Goal: Task Accomplishment & Management: Manage account settings

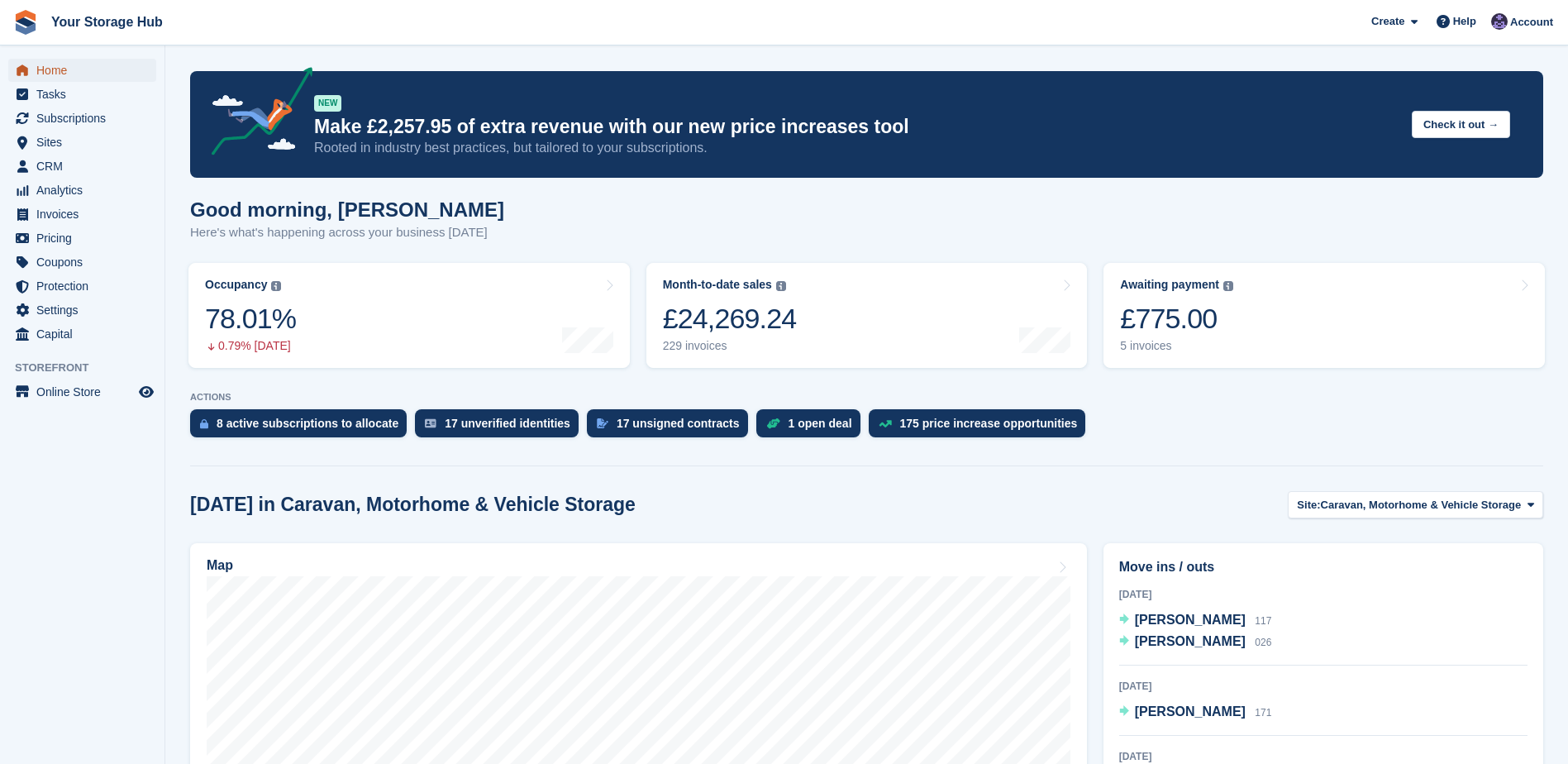
drag, startPoint x: 0, startPoint y: 0, endPoint x: 89, endPoint y: 66, distance: 110.8
click at [89, 66] on span "Home" at bounding box center [85, 70] width 99 height 23
click at [53, 64] on span "Home" at bounding box center [85, 70] width 99 height 23
click at [1173, 329] on div "£775.00" at bounding box center [1177, 319] width 113 height 34
click at [1168, 324] on div "£775.00" at bounding box center [1177, 319] width 113 height 34
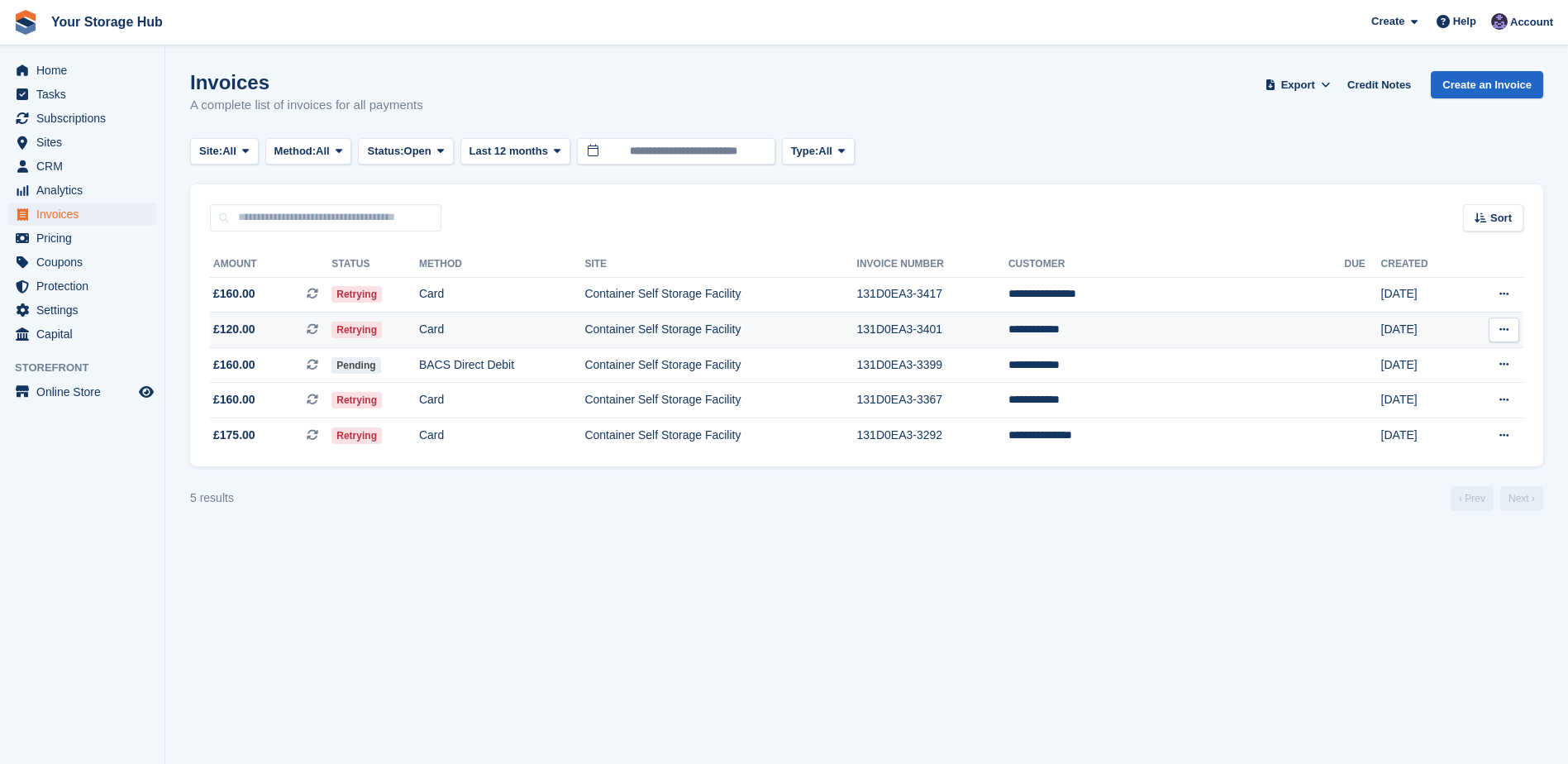
click at [259, 325] on span "£120.00 This is a recurring subscription invoice." at bounding box center [271, 329] width 121 height 18
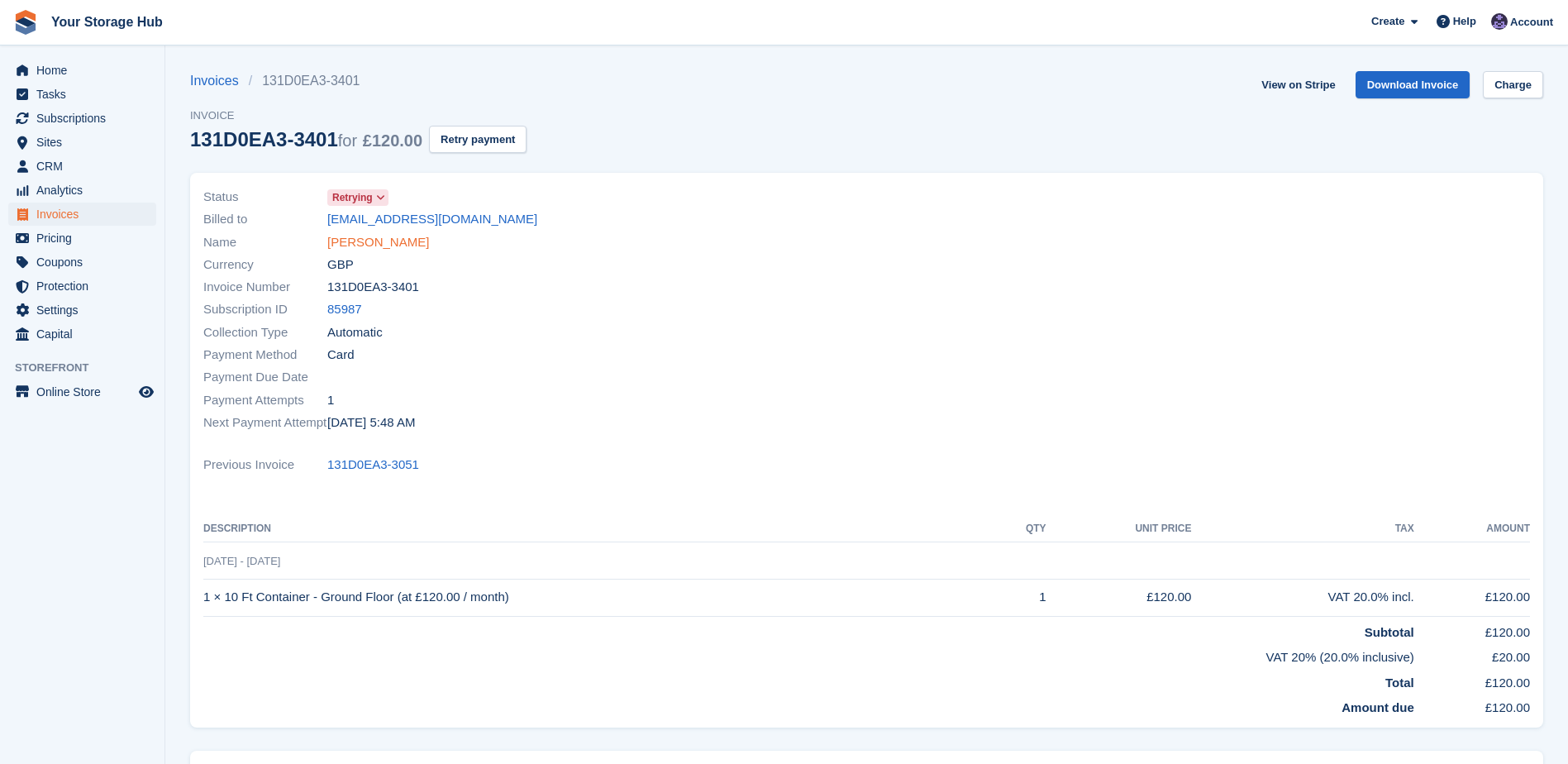
click at [361, 242] on link "Matthew Page" at bounding box center [378, 243] width 102 height 19
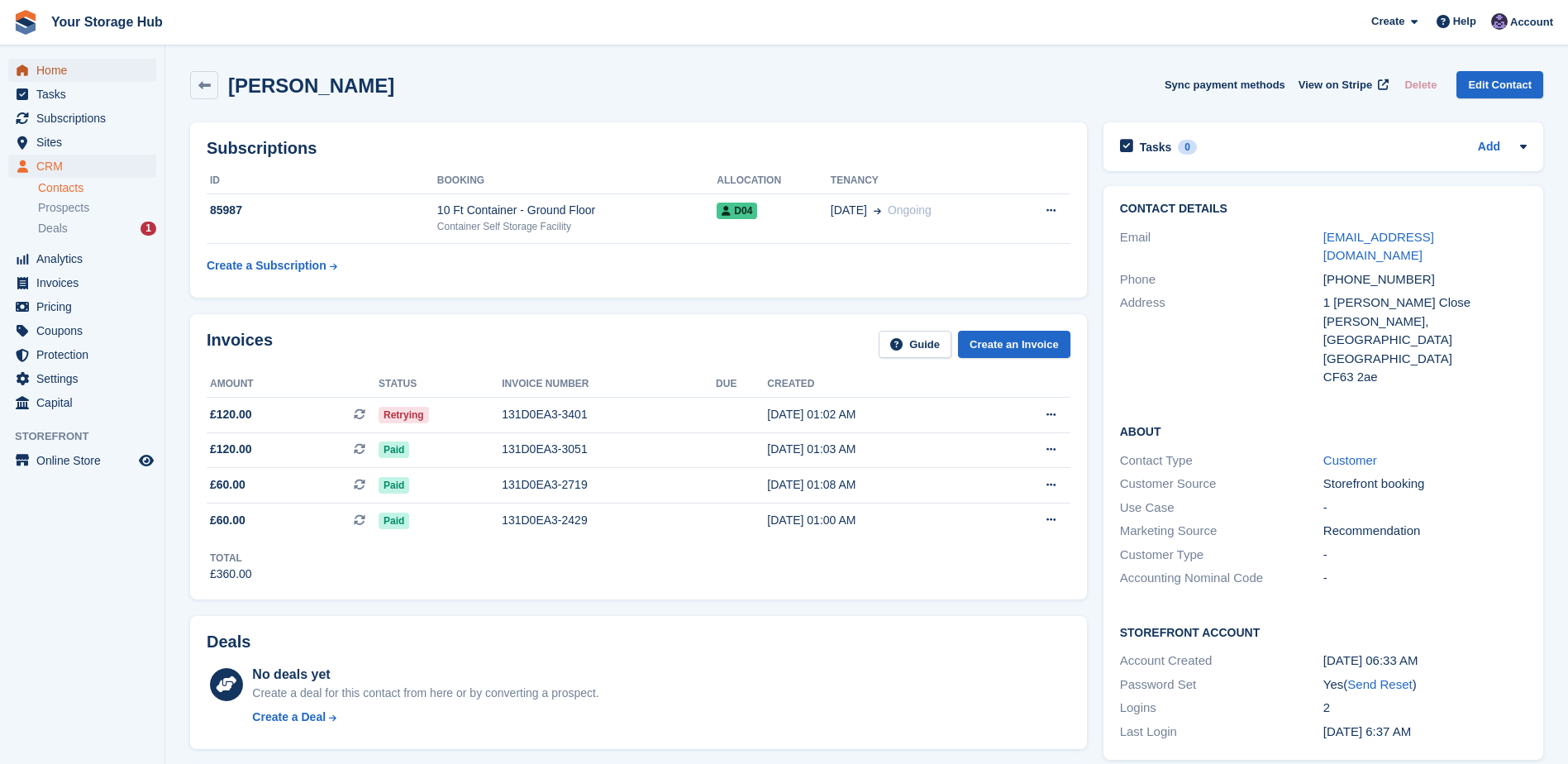
click at [71, 68] on span "Home" at bounding box center [85, 70] width 99 height 23
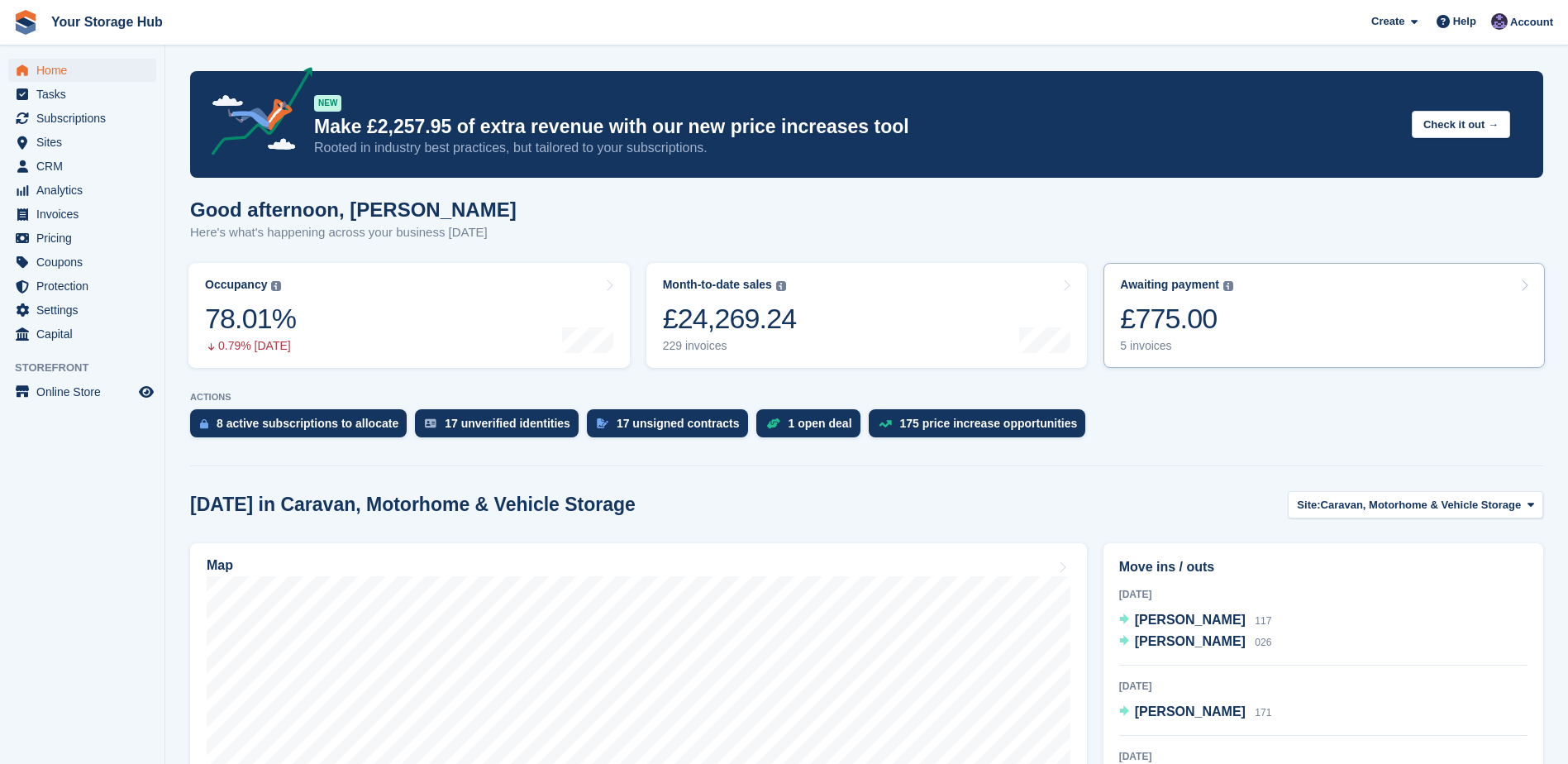
click at [1228, 310] on div "£775.00" at bounding box center [1177, 319] width 113 height 34
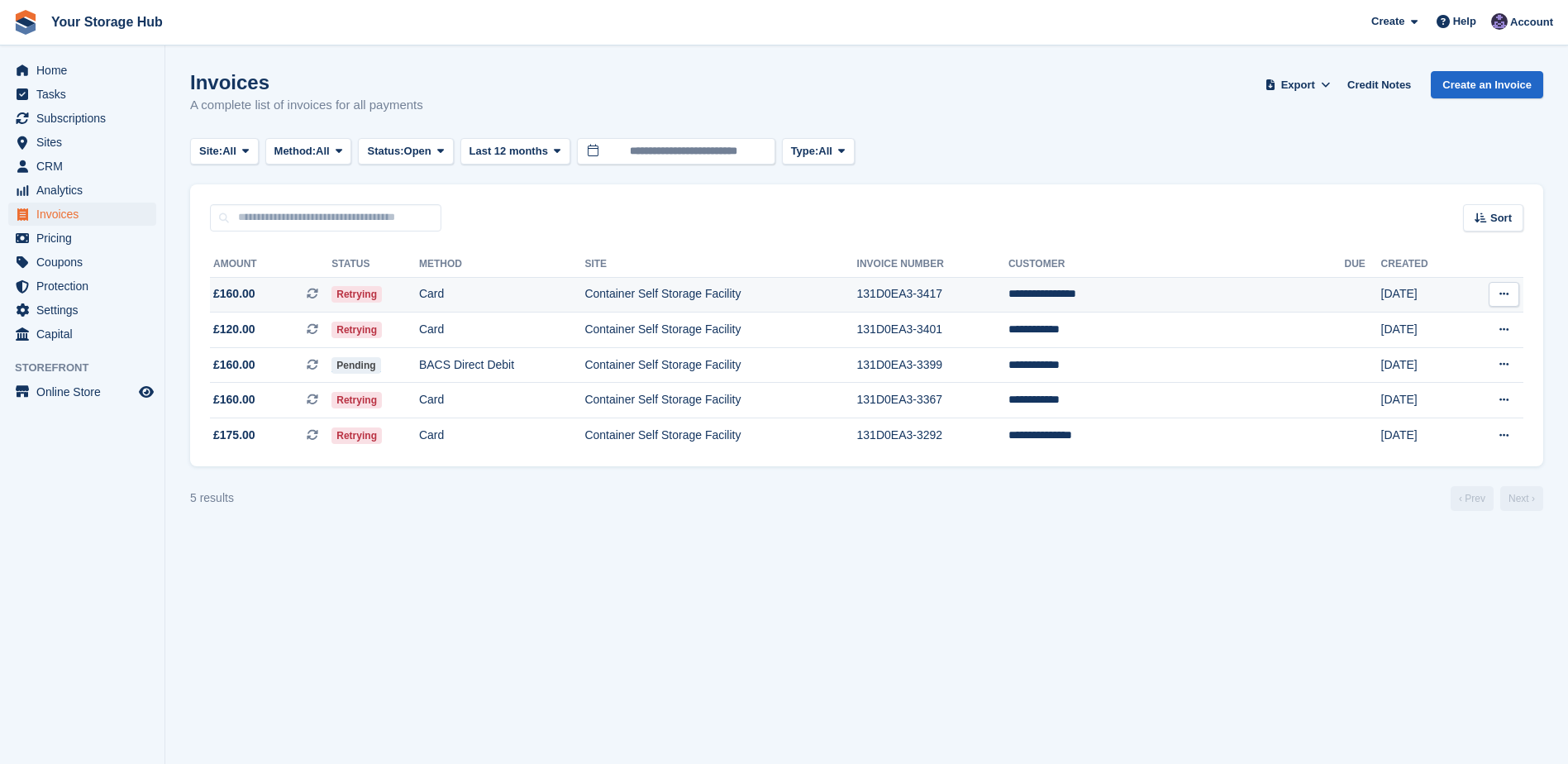
click at [296, 302] on span "£160.00 This is a recurring subscription invoice." at bounding box center [271, 294] width 121 height 18
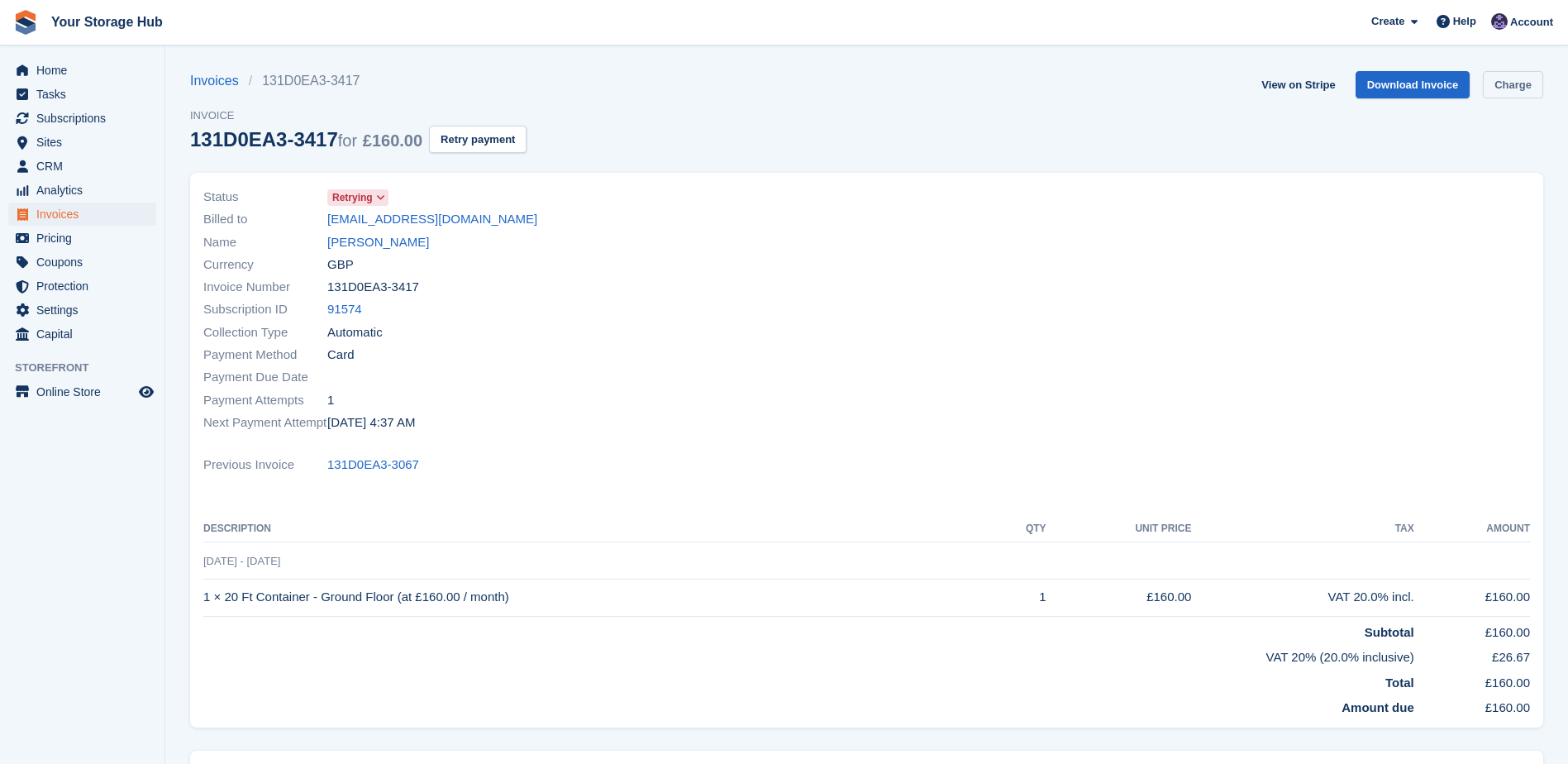
click at [1525, 85] on link "Charge" at bounding box center [1513, 84] width 60 height 27
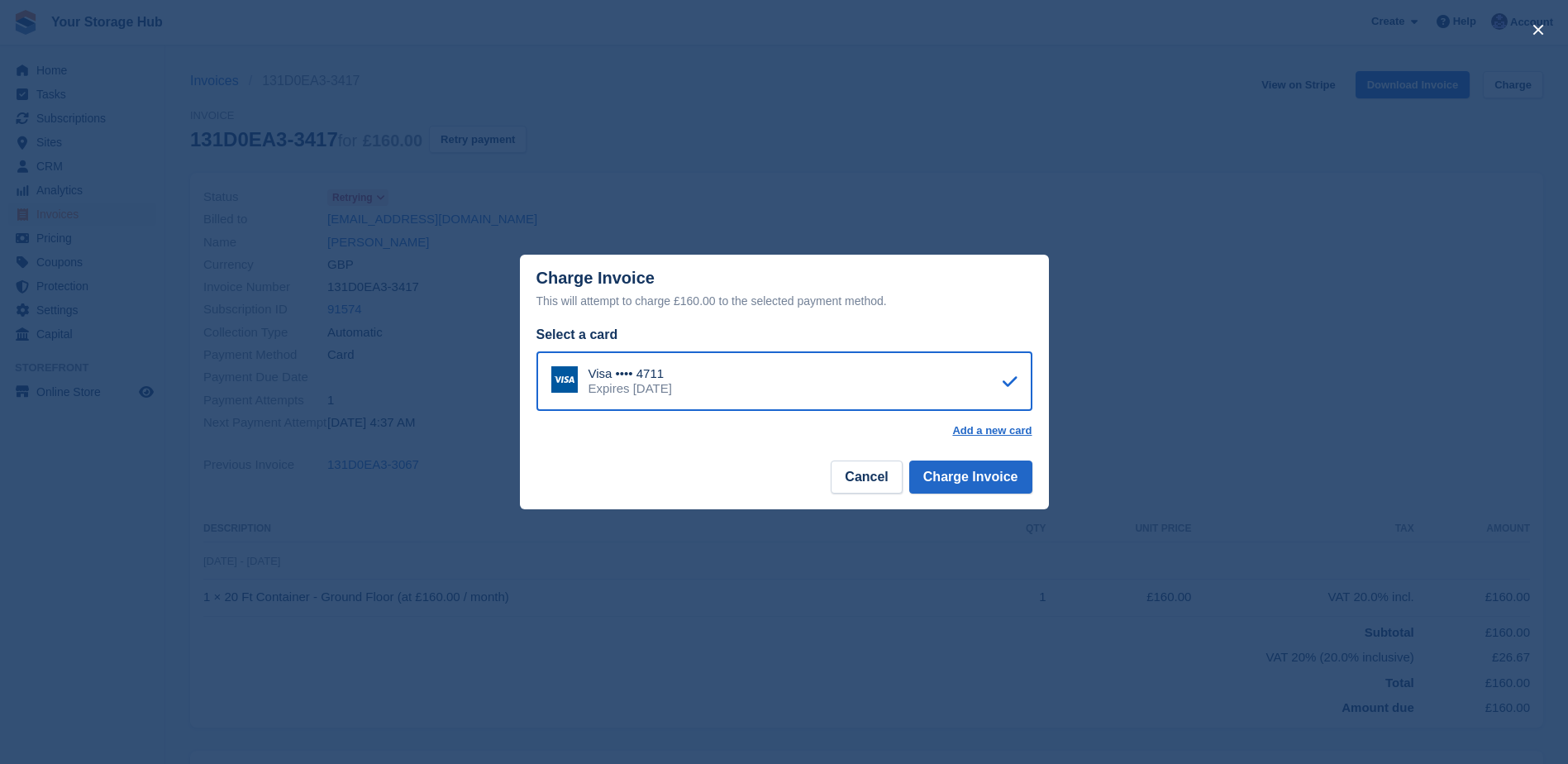
click at [720, 374] on div "Visa •••• 4711 Expires November 2030" at bounding box center [784, 381] width 496 height 59
click at [945, 475] on button "Charge Invoice" at bounding box center [970, 478] width 123 height 33
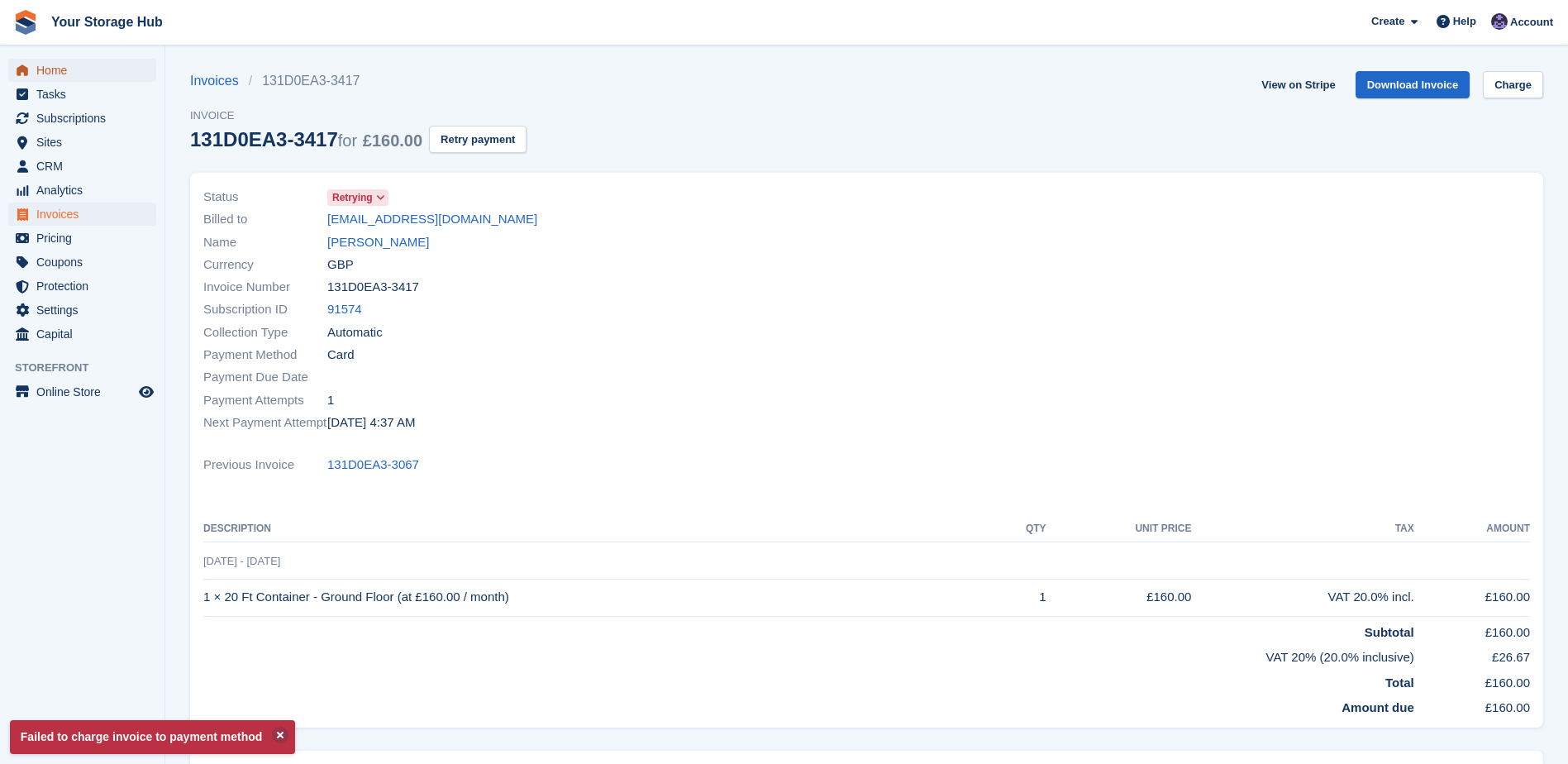
click at [68, 73] on span "Home" at bounding box center [85, 70] width 99 height 23
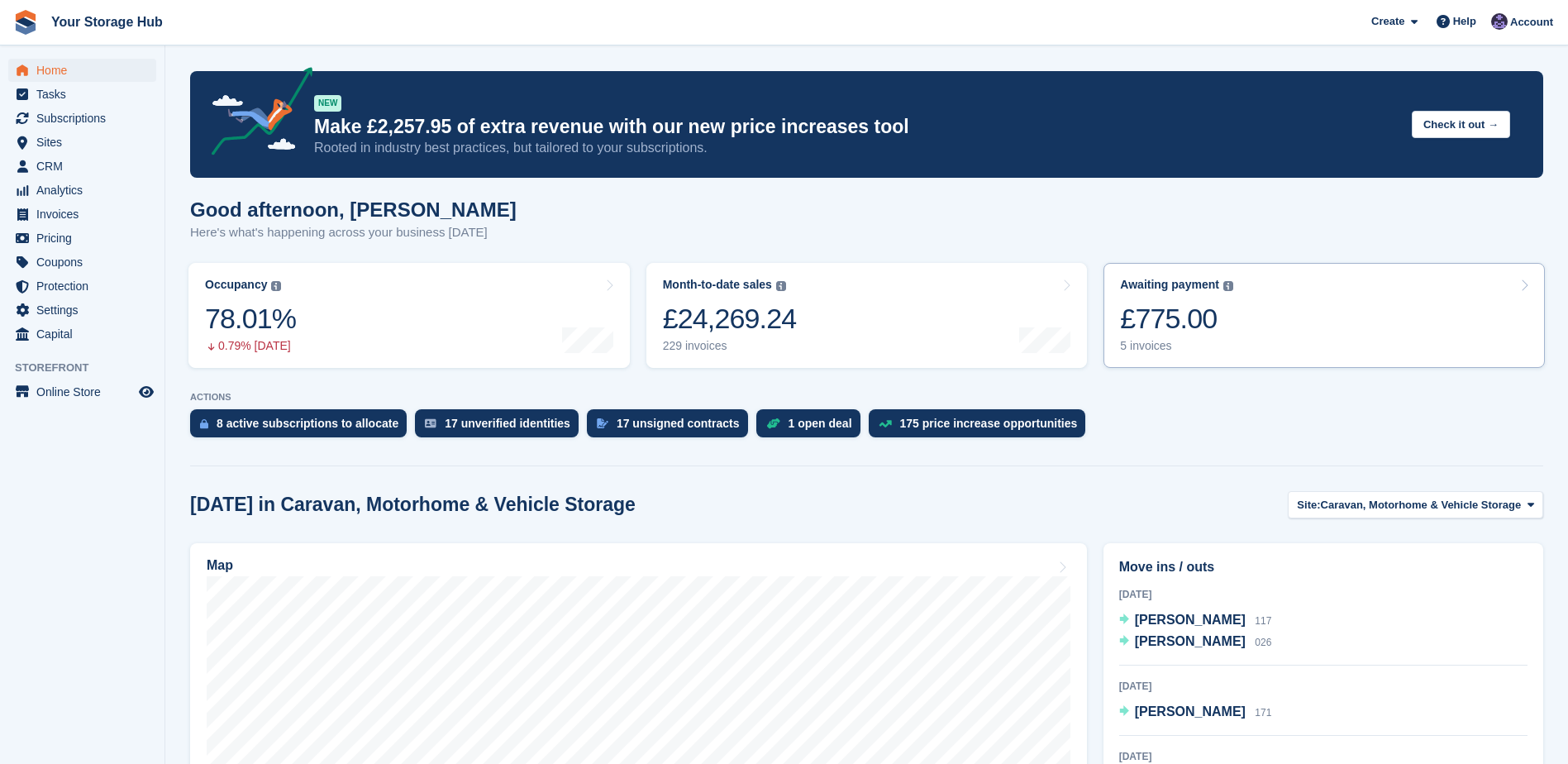
click at [1228, 317] on div "£775.00" at bounding box center [1177, 319] width 113 height 34
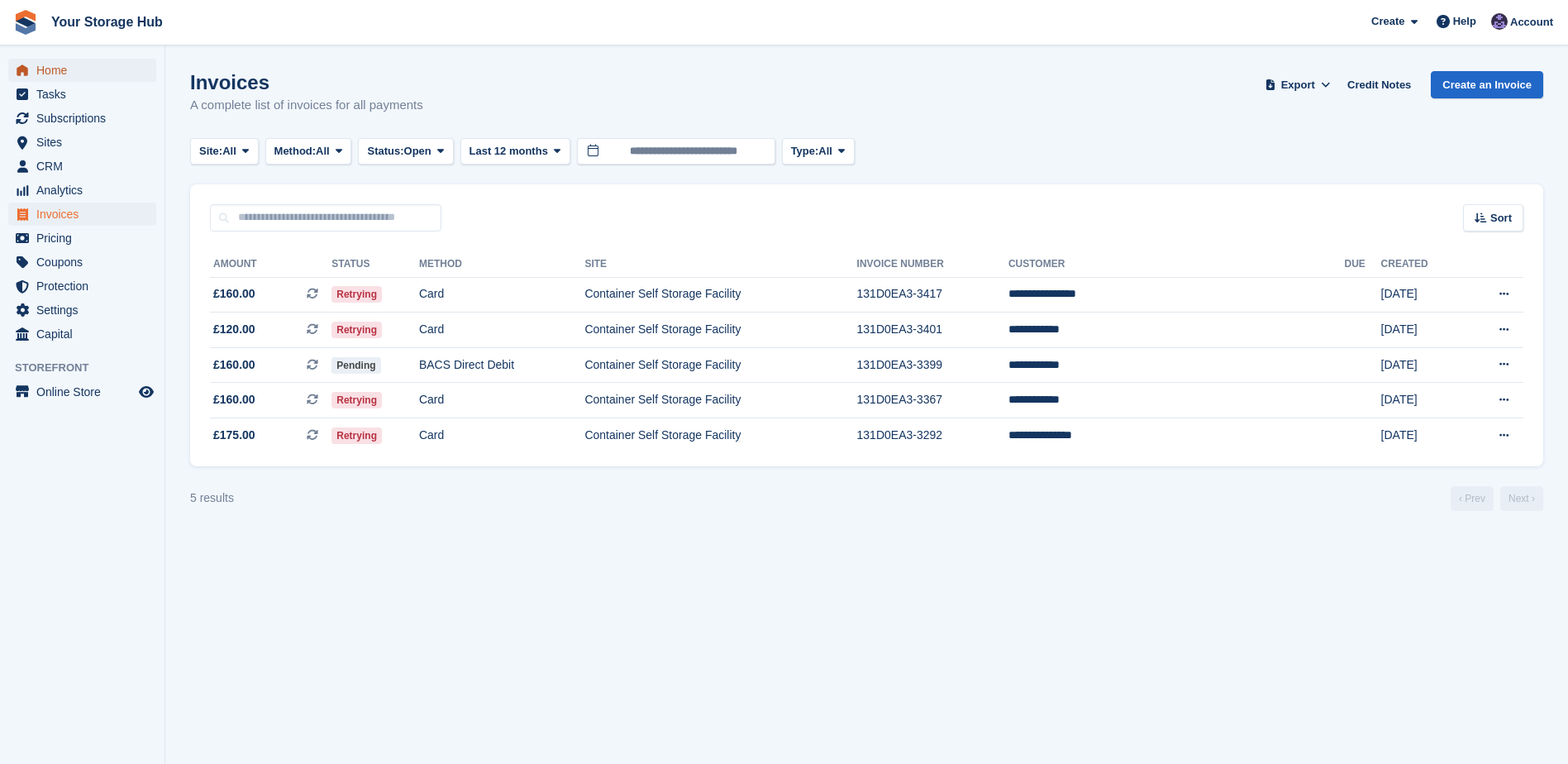
click at [84, 67] on span "Home" at bounding box center [85, 70] width 99 height 23
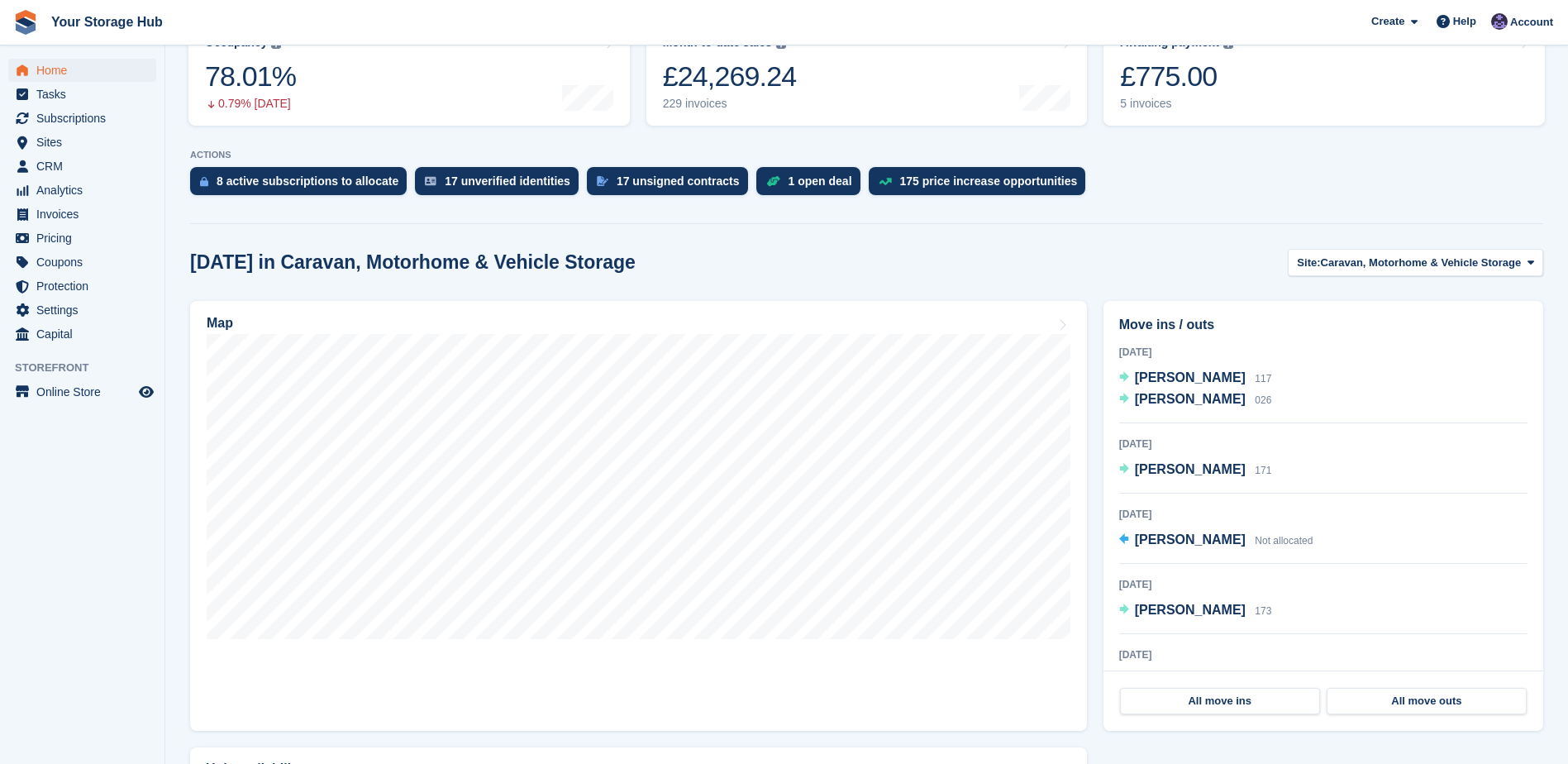
scroll to position [331, 0]
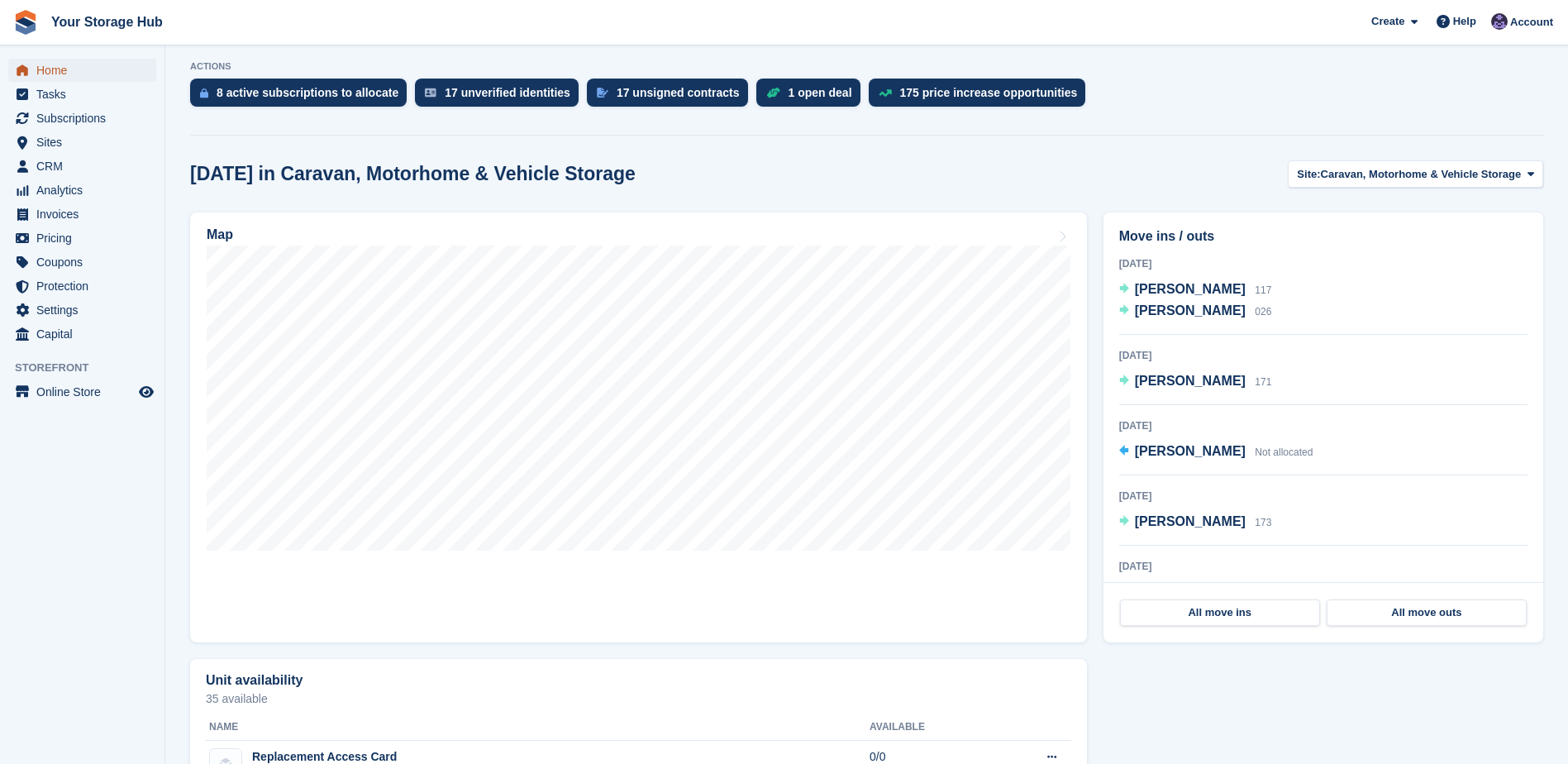
click at [57, 69] on span "Home" at bounding box center [85, 70] width 99 height 23
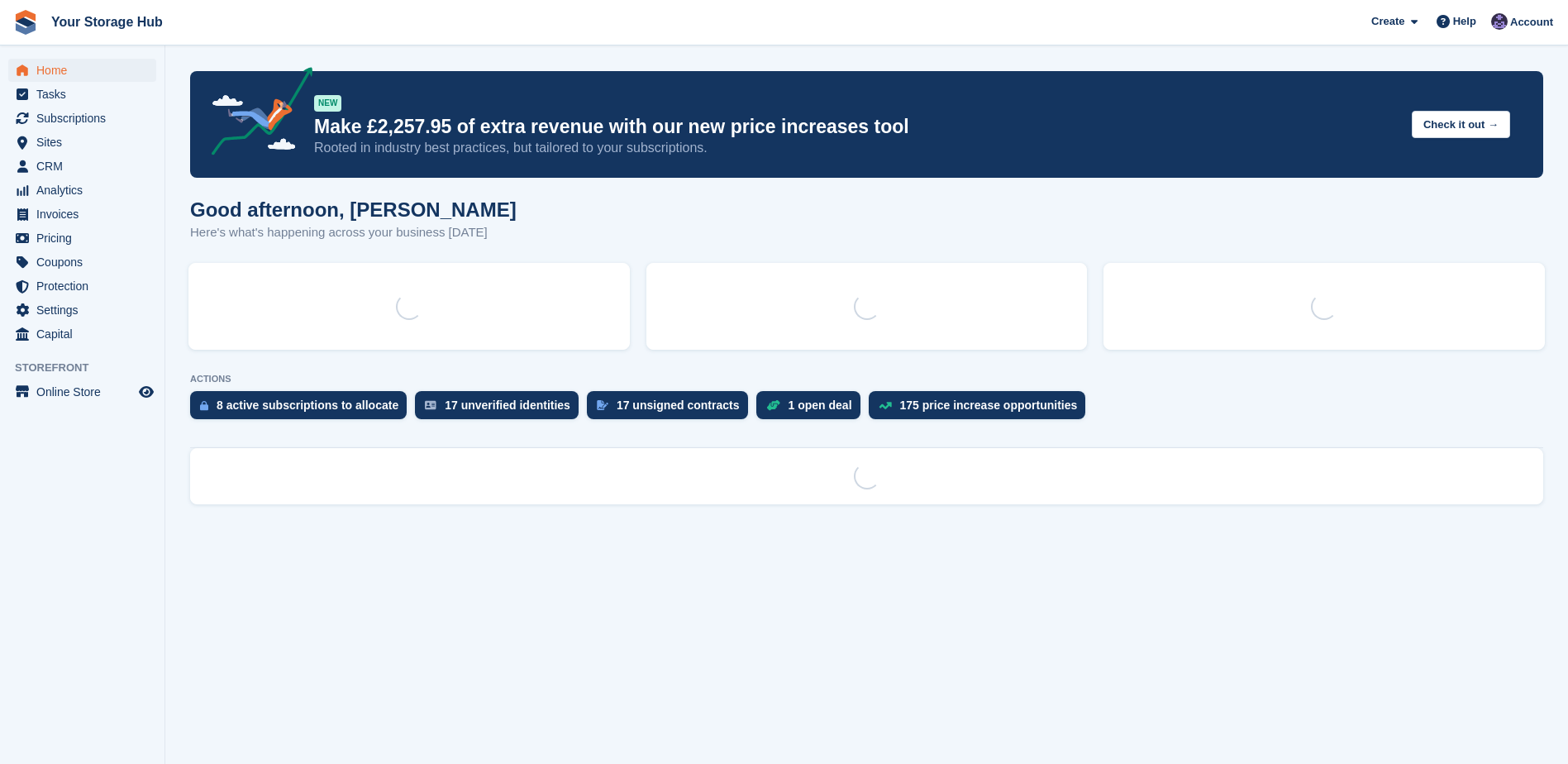
scroll to position [0, 0]
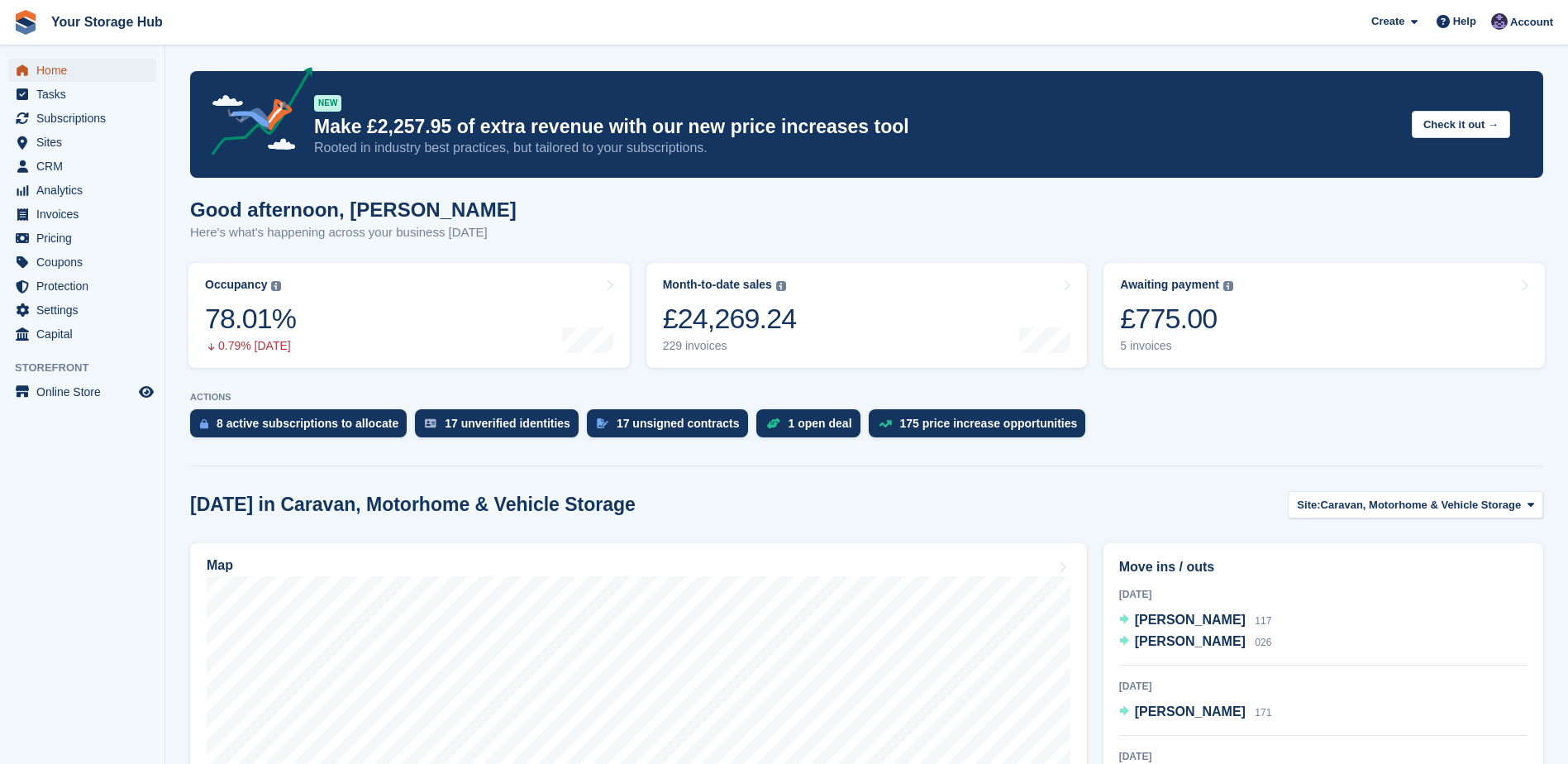
click at [81, 62] on span "Home" at bounding box center [85, 70] width 99 height 23
click at [82, 395] on span "Online Store" at bounding box center [85, 391] width 99 height 23
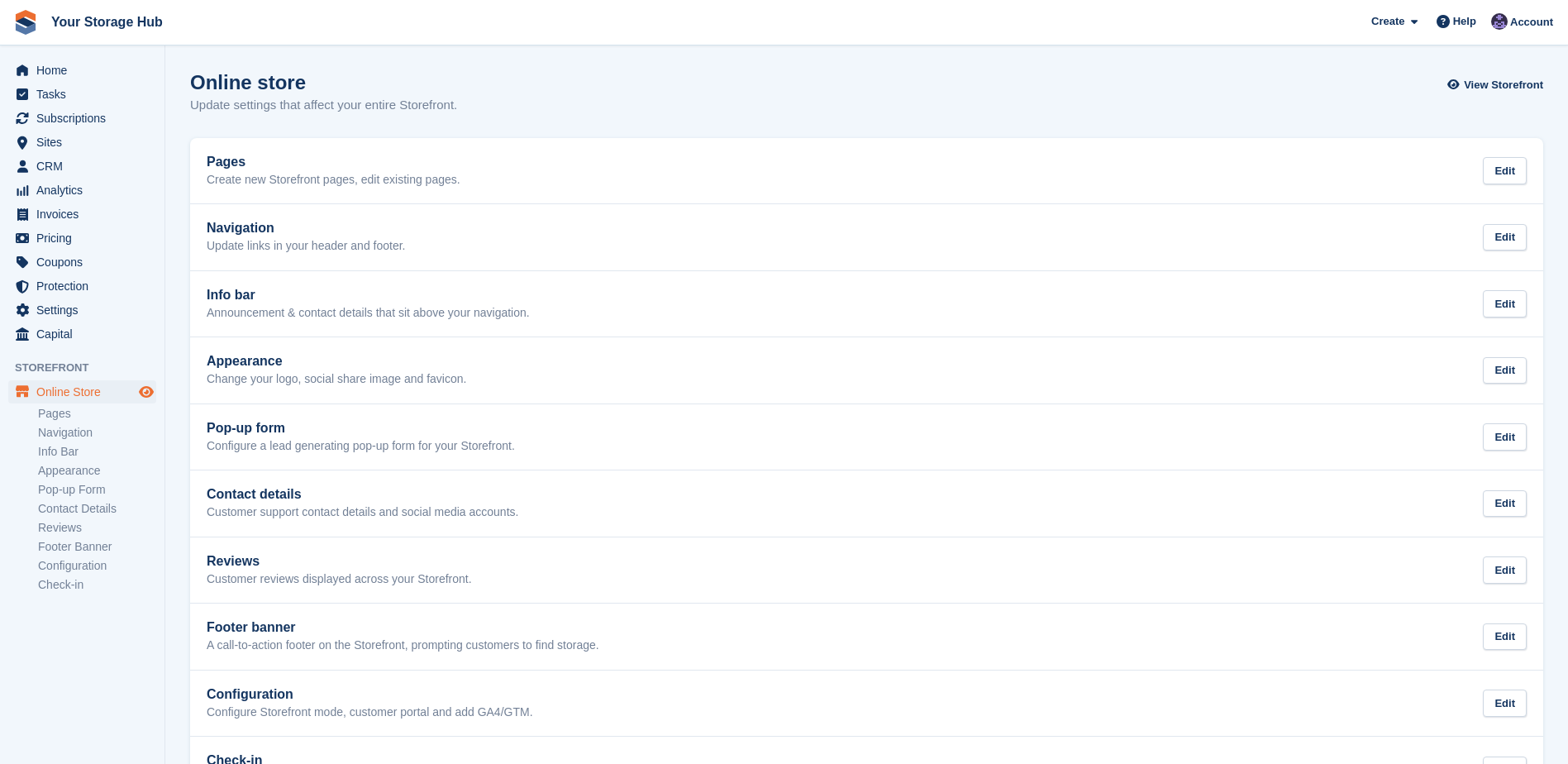
click at [140, 393] on icon "Preview store" at bounding box center [146, 392] width 15 height 13
click at [63, 137] on span "Sites" at bounding box center [85, 142] width 99 height 23
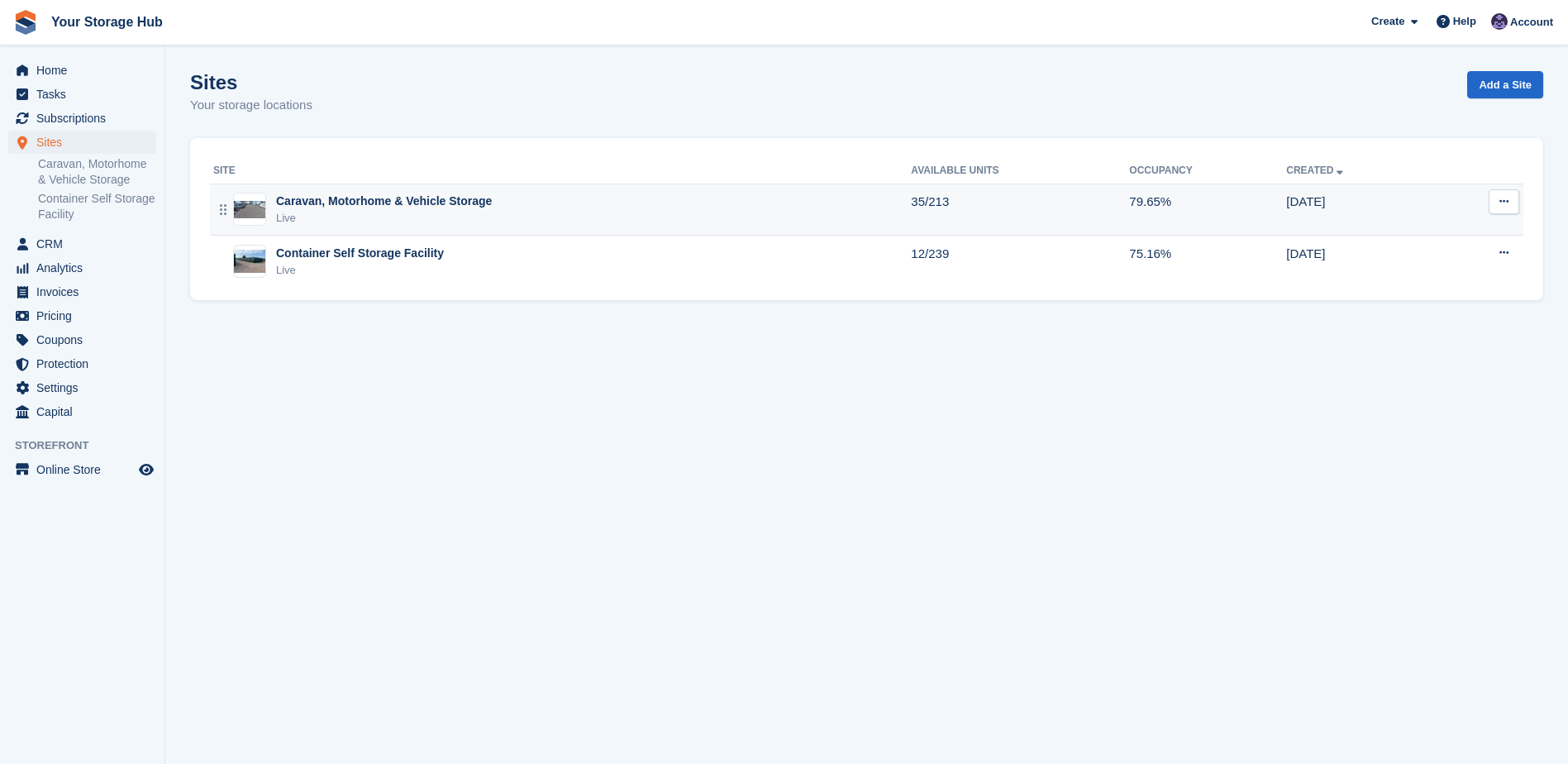
click at [353, 203] on div "Caravan, Motorhome & Vehicle Storage" at bounding box center [384, 201] width 216 height 18
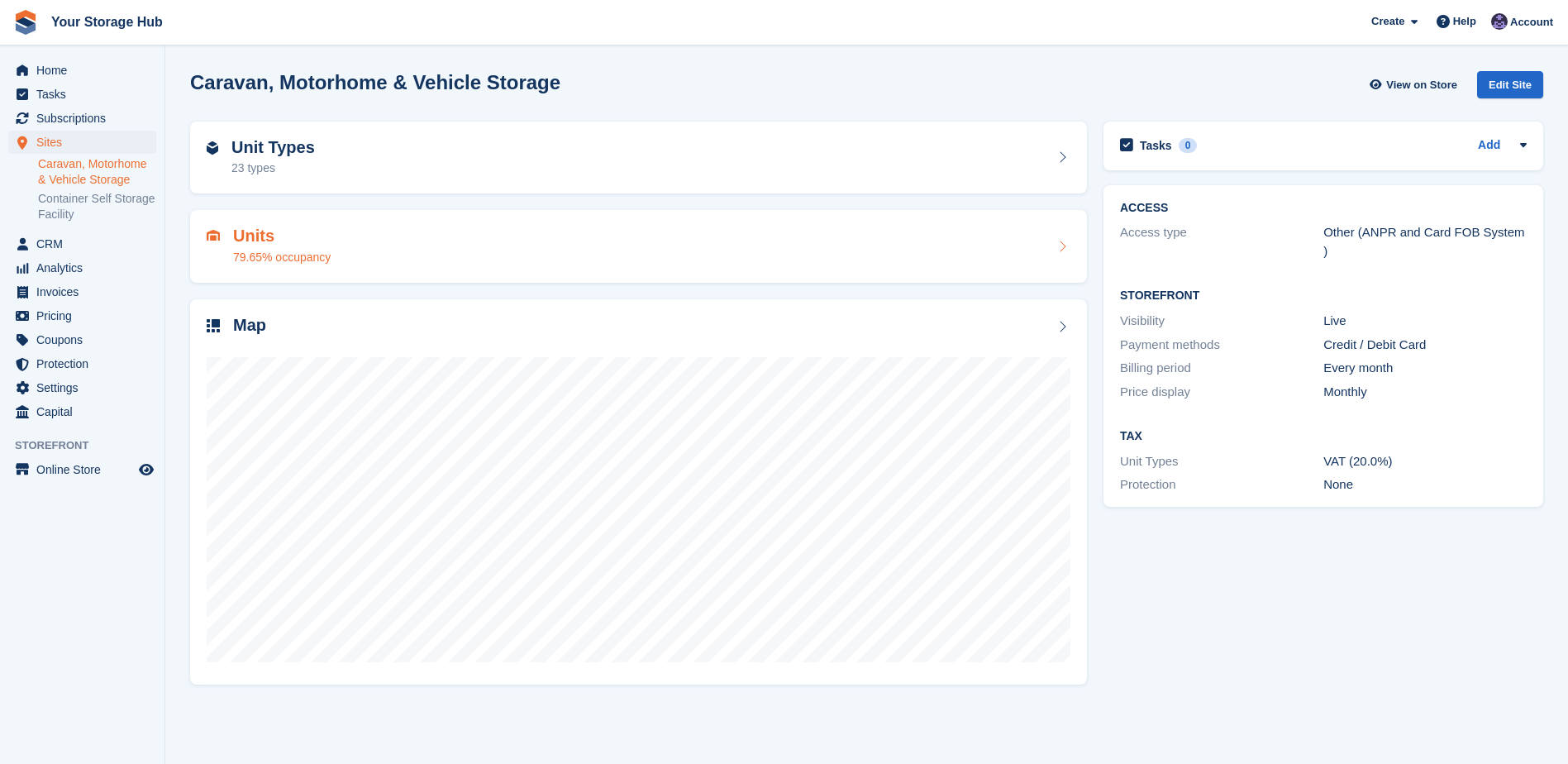
click at [334, 237] on div "Units 79.65% occupancy" at bounding box center [639, 246] width 864 height 40
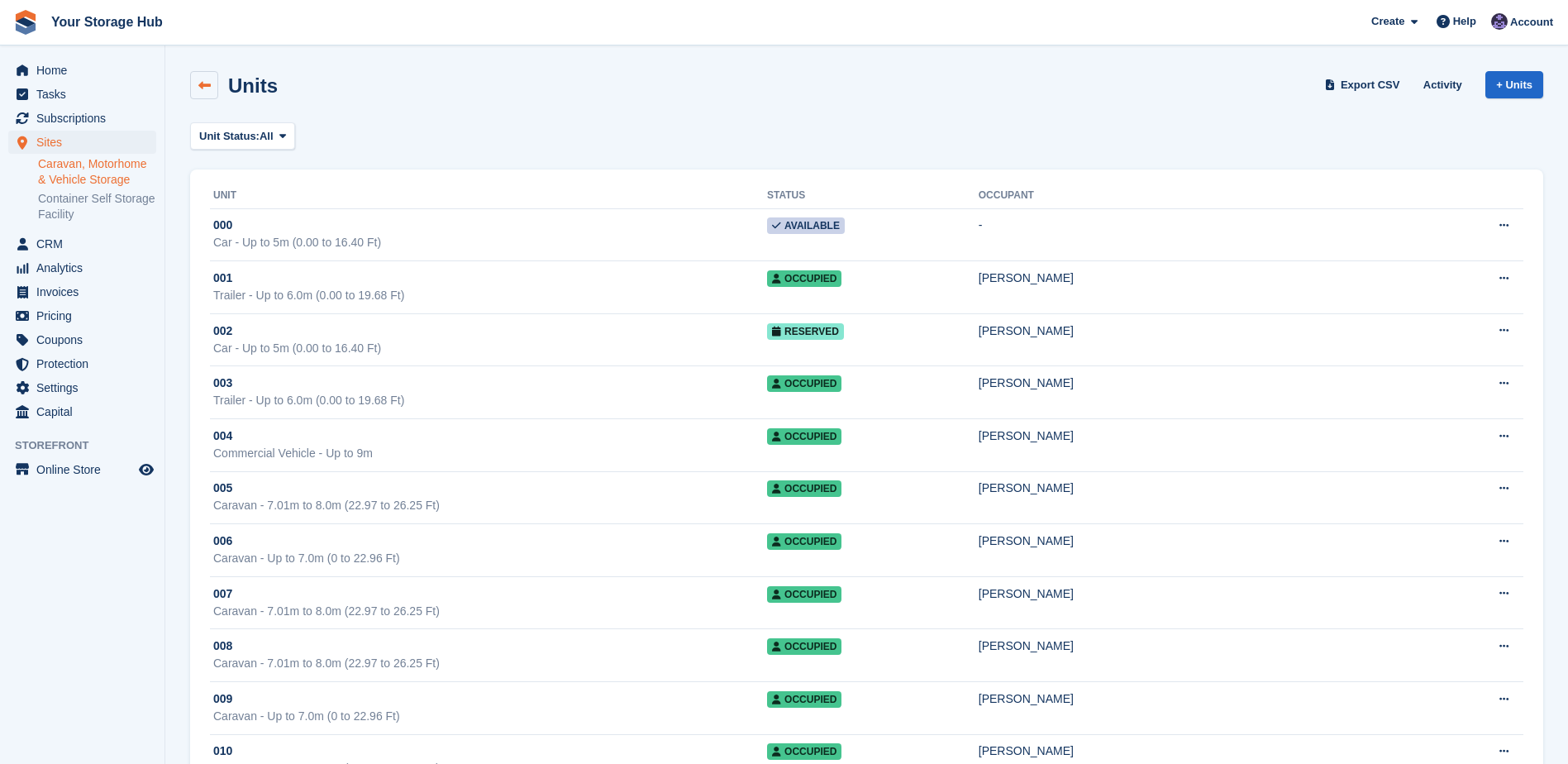
click at [201, 81] on icon at bounding box center [204, 85] width 12 height 12
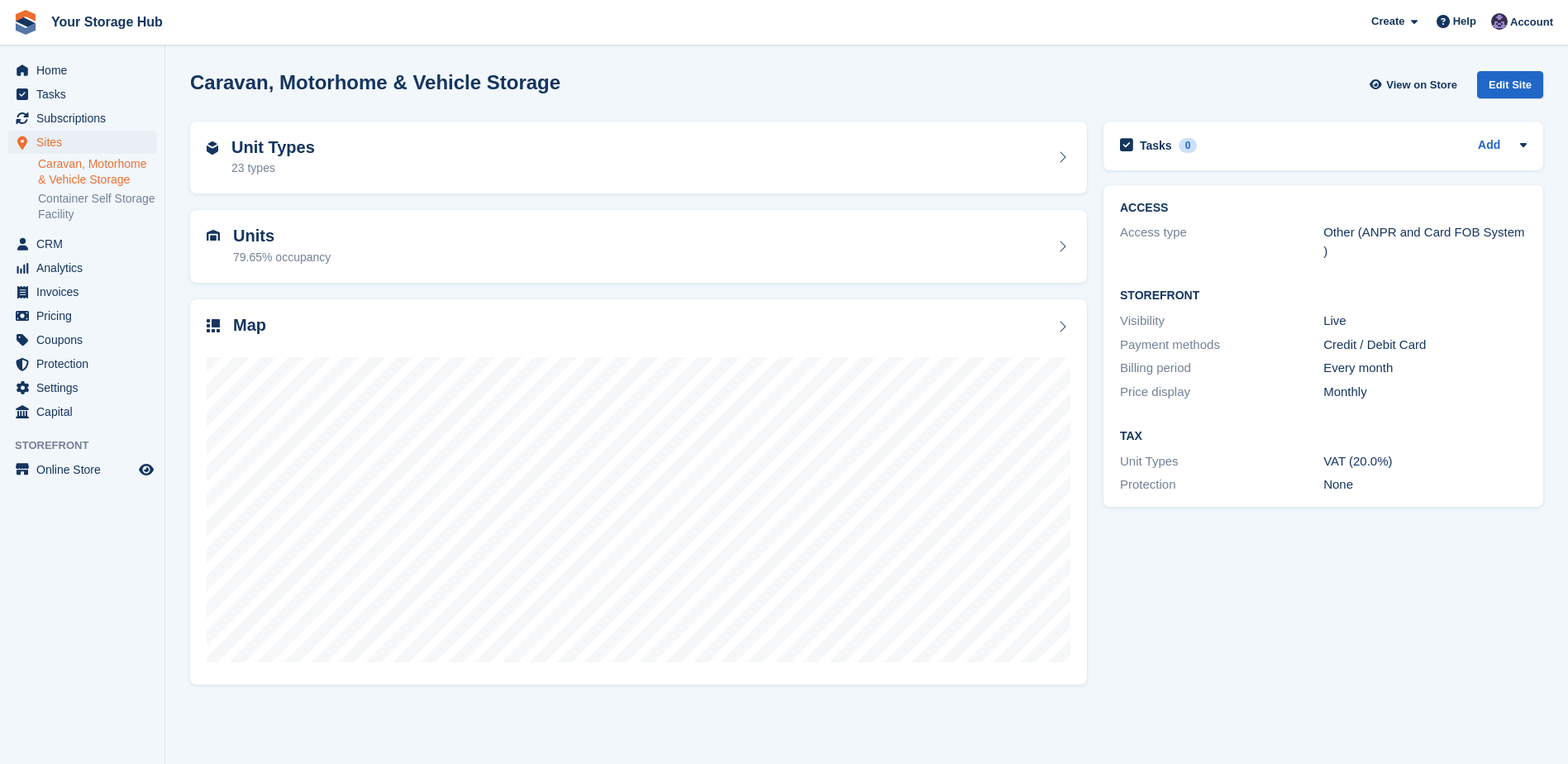
click at [325, 165] on div "Unit Types 23 types" at bounding box center [639, 158] width 864 height 40
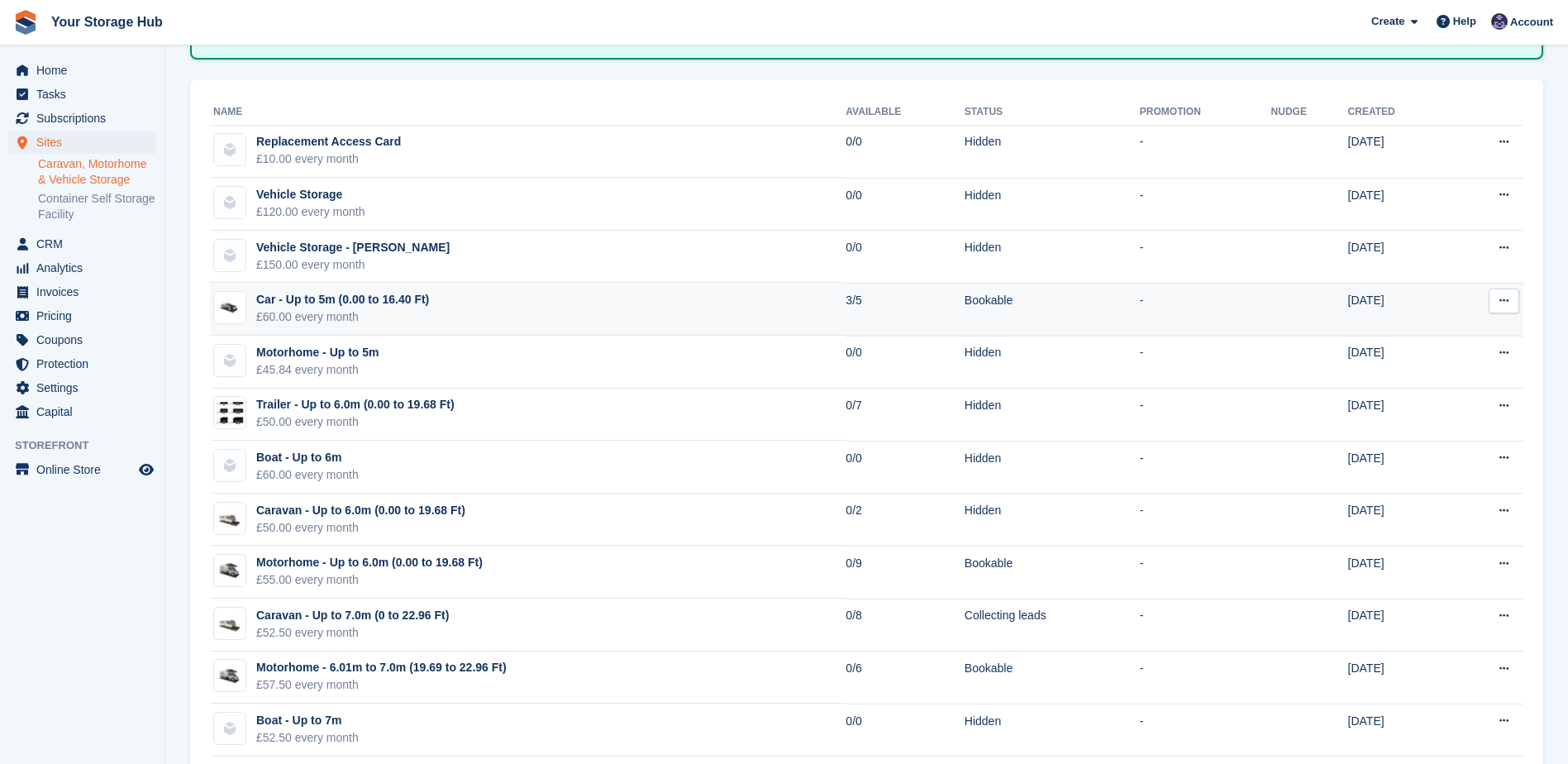
scroll to position [248, 0]
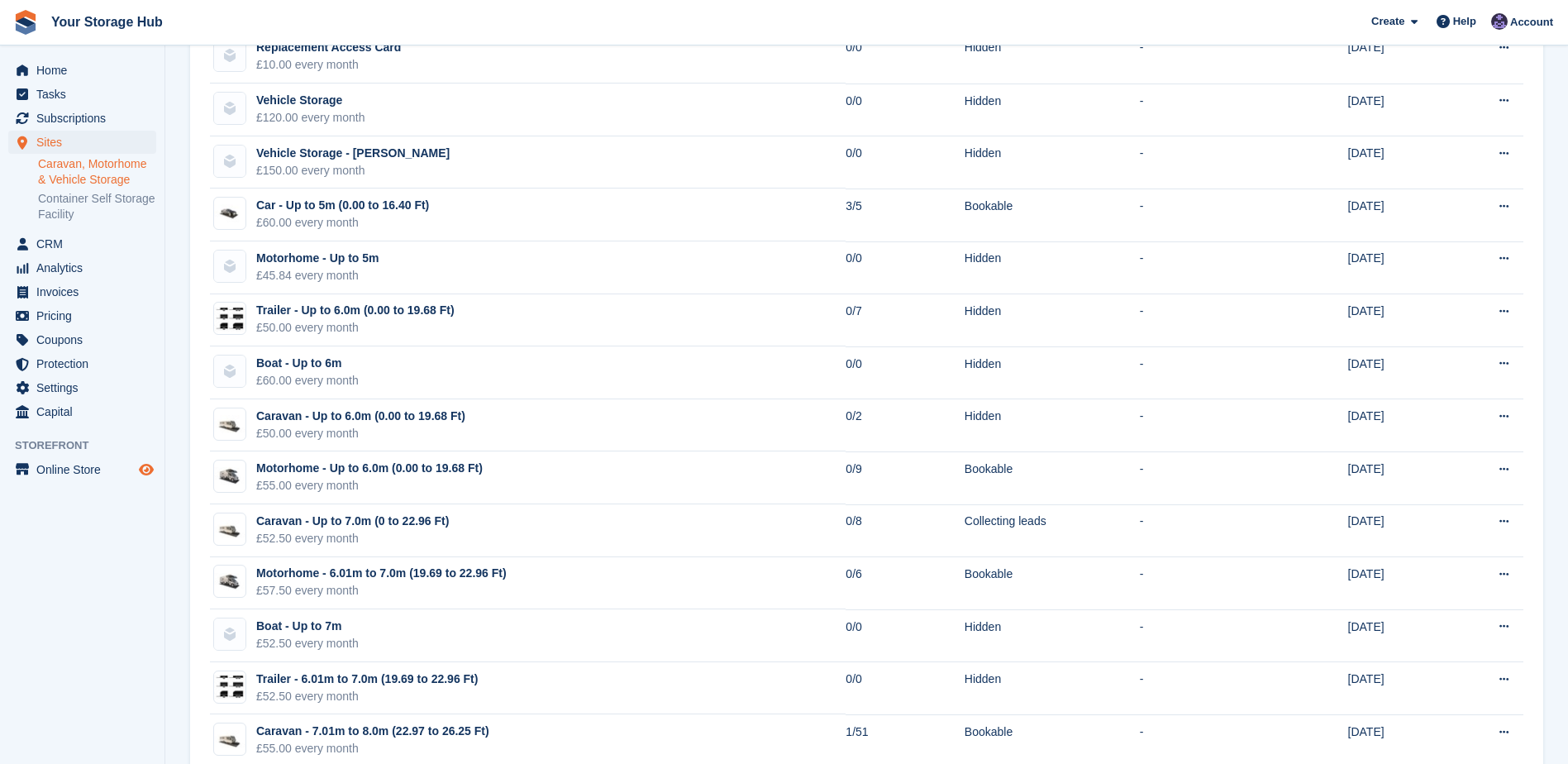
click at [148, 469] on icon "Preview store" at bounding box center [146, 470] width 15 height 13
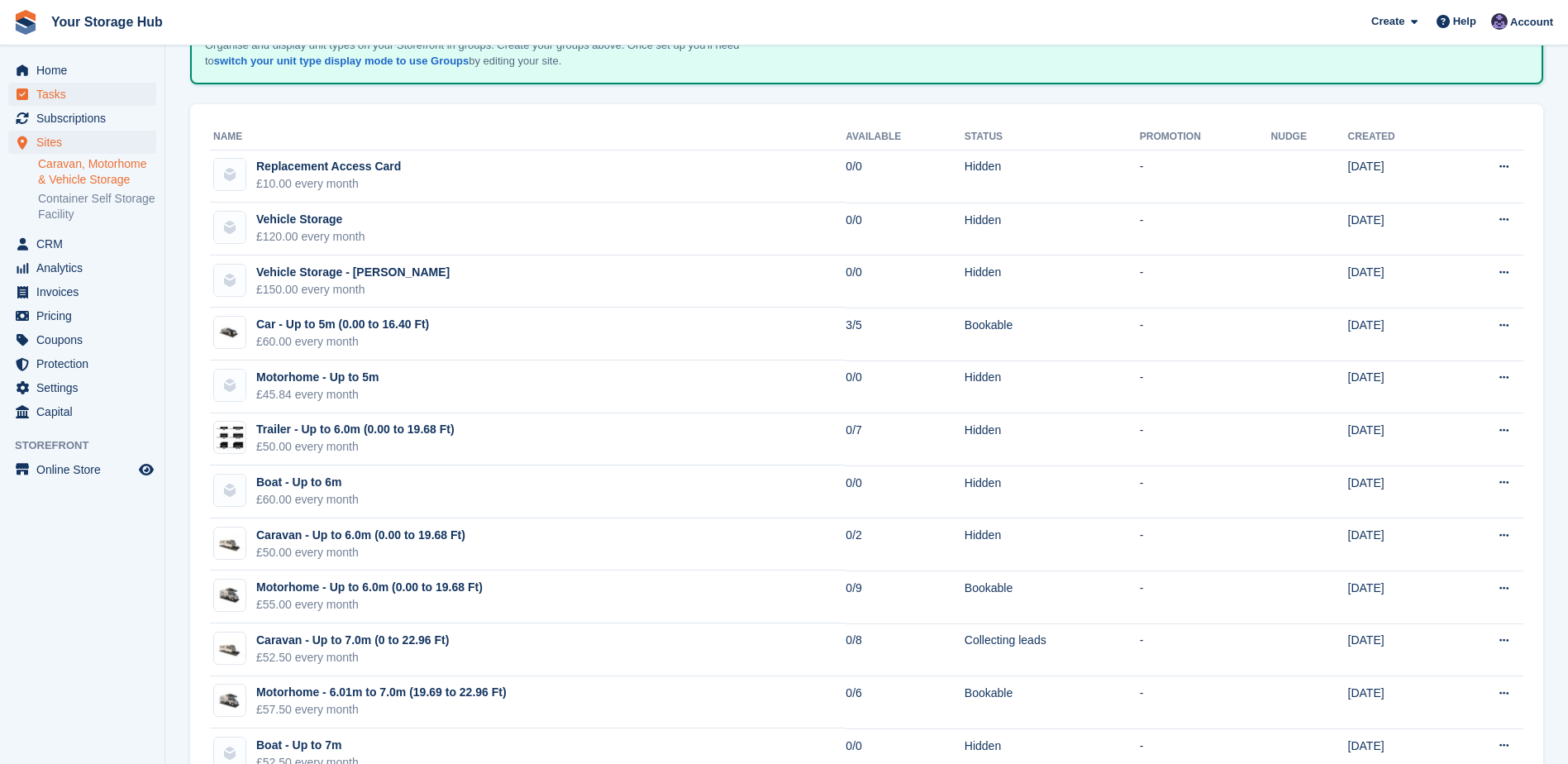
scroll to position [0, 0]
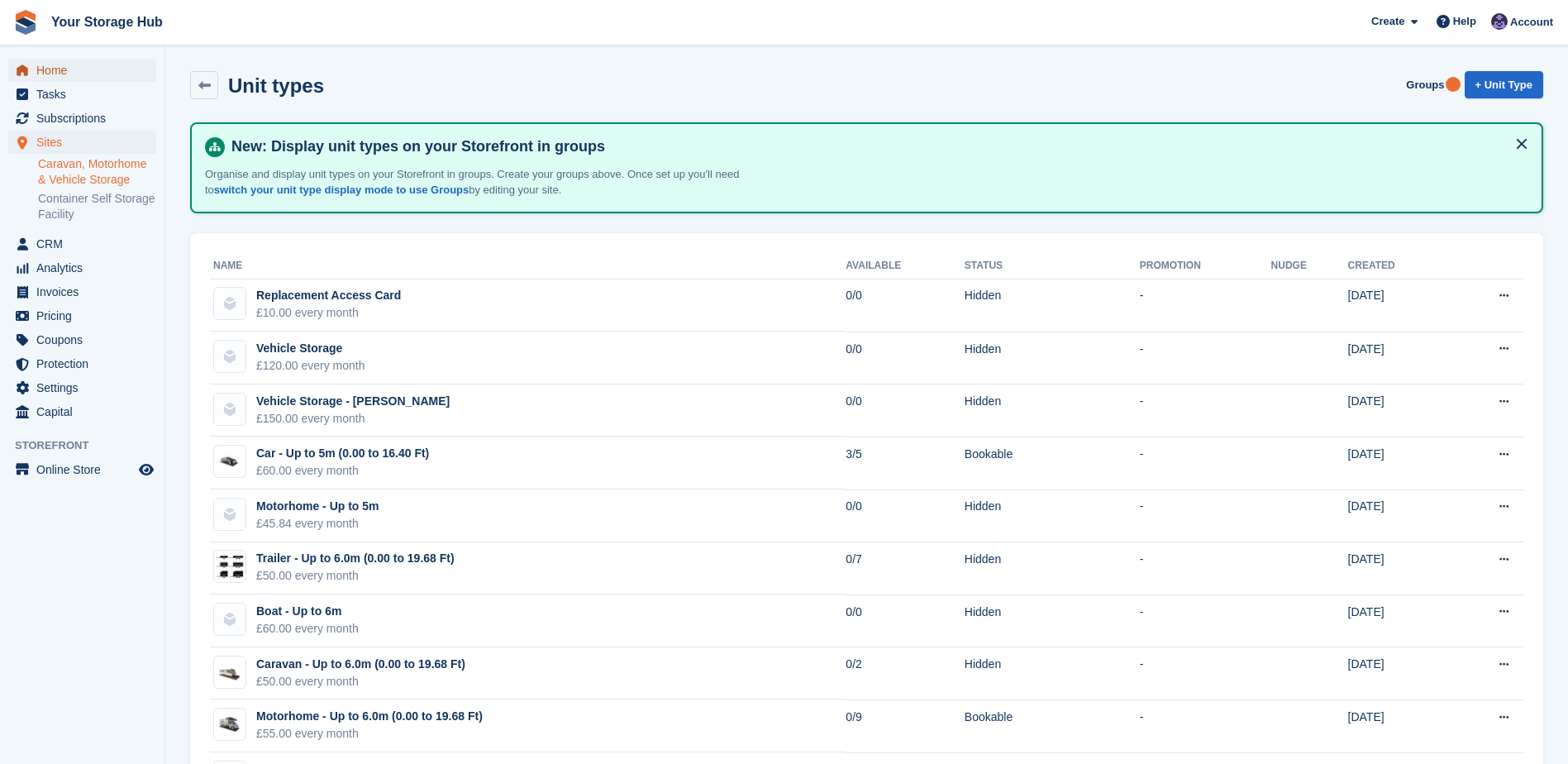
click at [61, 63] on span "Home" at bounding box center [85, 70] width 99 height 23
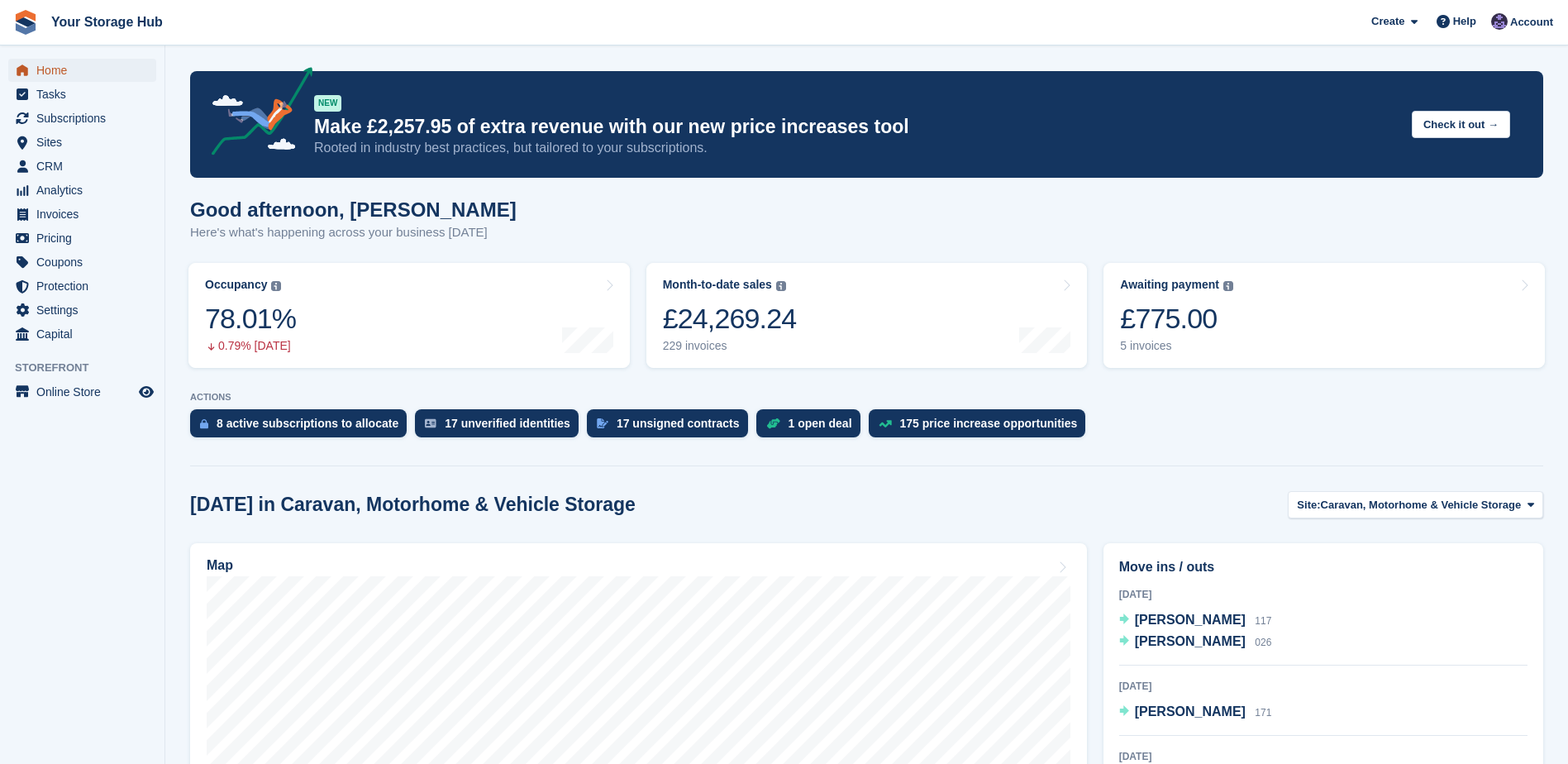
click at [59, 70] on span "Home" at bounding box center [85, 70] width 99 height 23
click at [104, 66] on span "Home" at bounding box center [85, 70] width 99 height 23
